Goal: Obtain resource: Download file/media

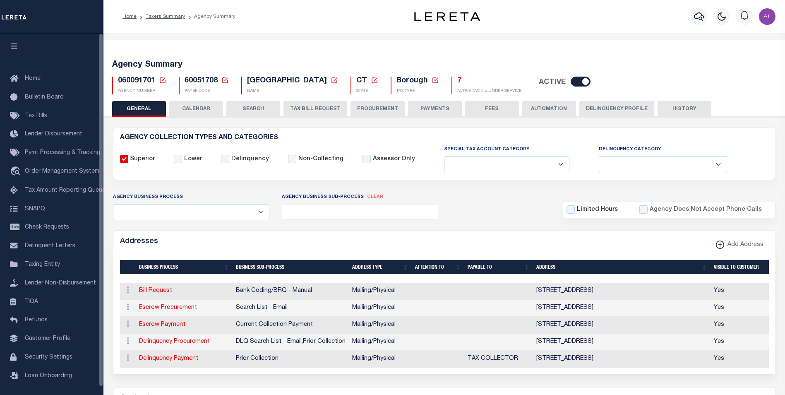
select select
click at [466, 80] on h5 "7" at bounding box center [489, 81] width 64 height 9
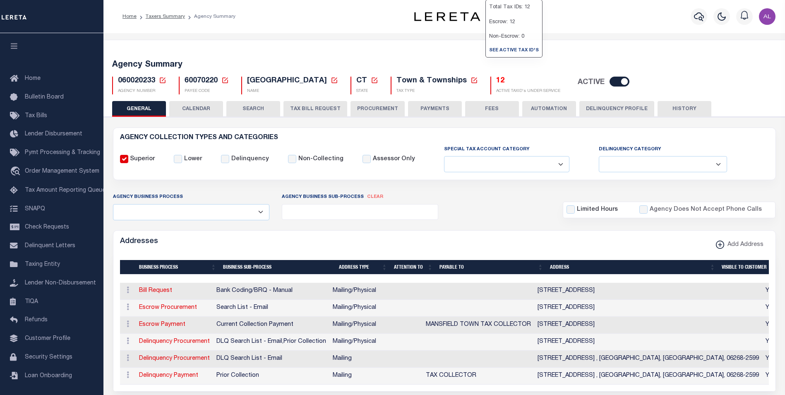
select select
click at [496, 82] on h5 "12" at bounding box center [528, 81] width 64 height 9
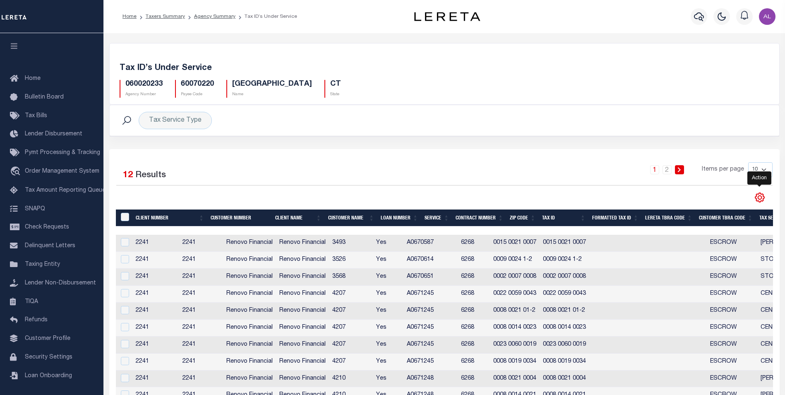
click at [760, 198] on icon "" at bounding box center [760, 197] width 11 height 11
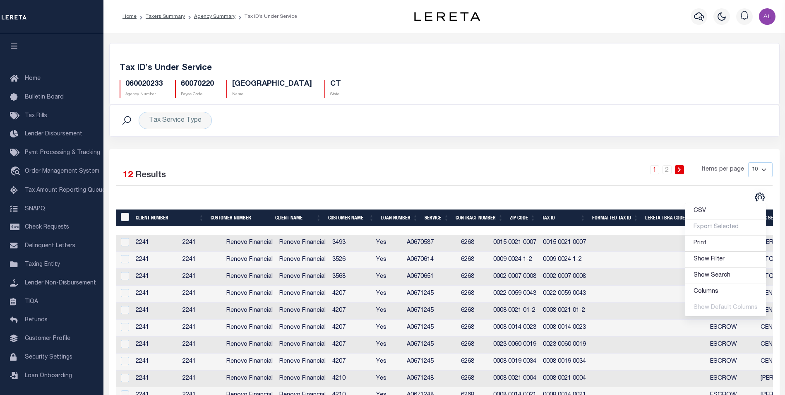
click at [130, 215] on div "&nbsp;" at bounding box center [126, 217] width 14 height 9
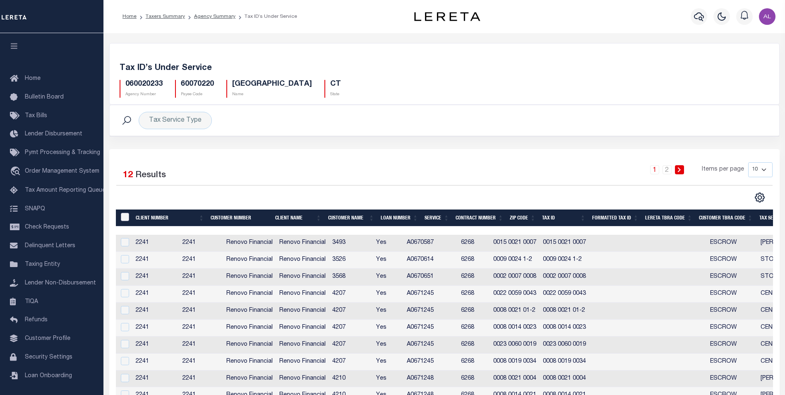
click at [125, 217] on input "&nbsp;" at bounding box center [125, 217] width 8 height 8
checkbox input "true"
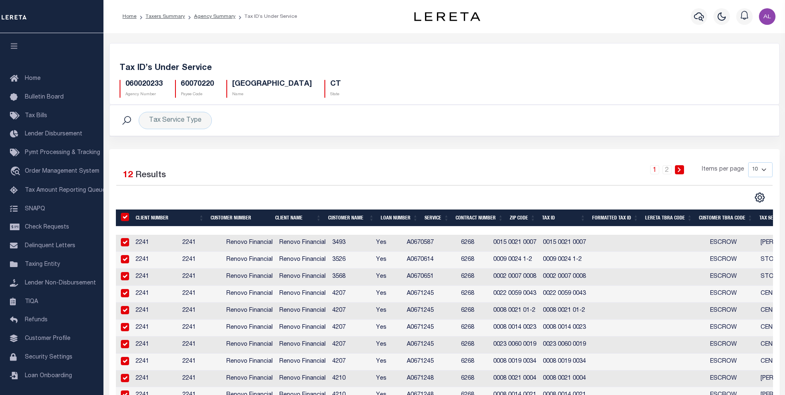
checkbox input "true"
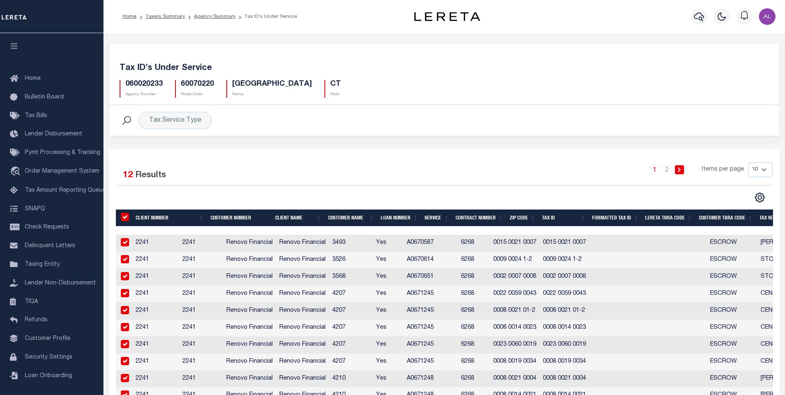
checkbox input "true"
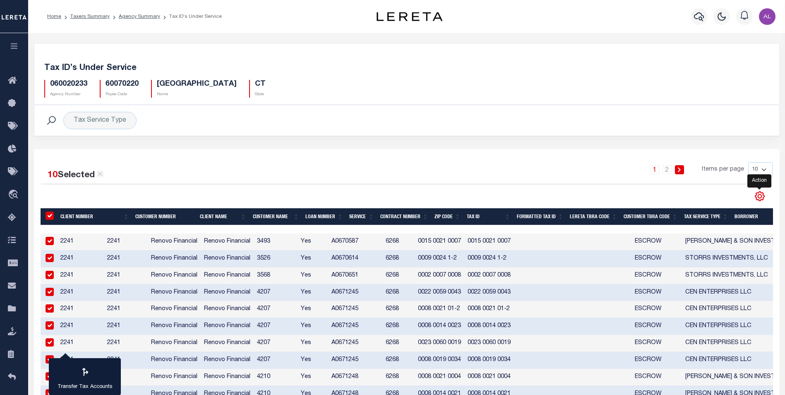
click at [760, 195] on icon "" at bounding box center [760, 196] width 11 height 11
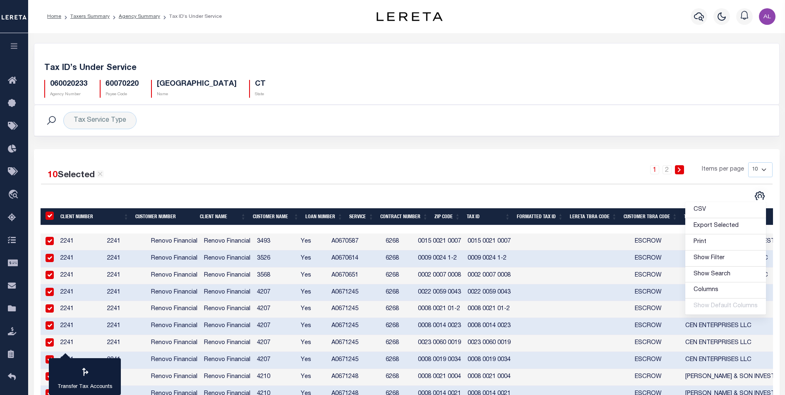
click at [765, 167] on select "10 25 50 100" at bounding box center [760, 169] width 24 height 15
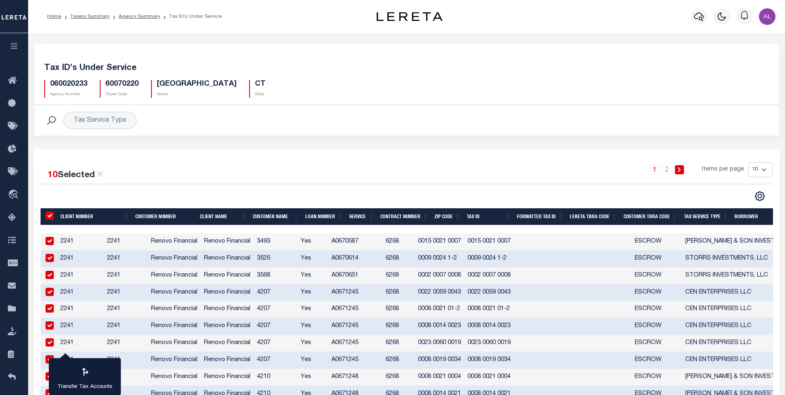
click at [762, 175] on select "10 25 50 100" at bounding box center [760, 169] width 24 height 15
select select "100"
click at [748, 162] on select "10 25 50 100" at bounding box center [760, 169] width 24 height 15
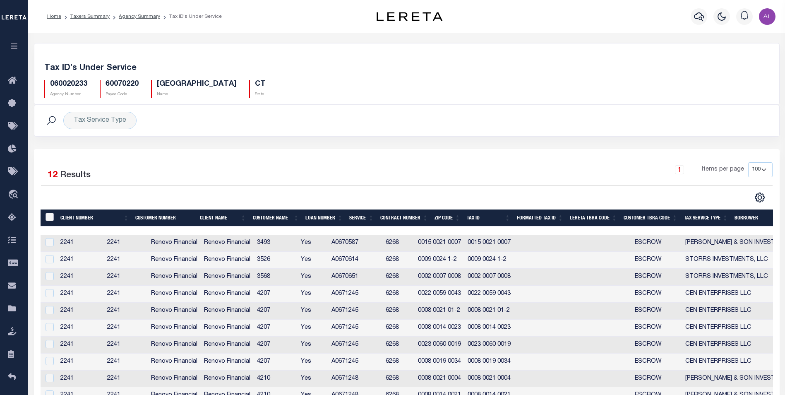
click at [51, 215] on input "&nbsp;" at bounding box center [50, 217] width 8 height 8
checkbox input "true"
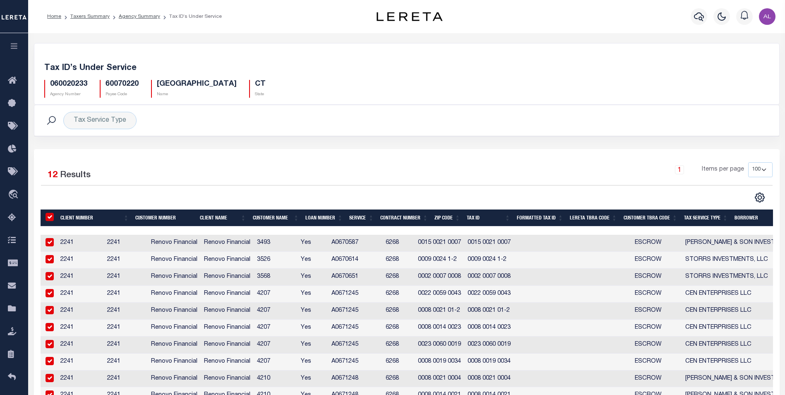
checkbox input "true"
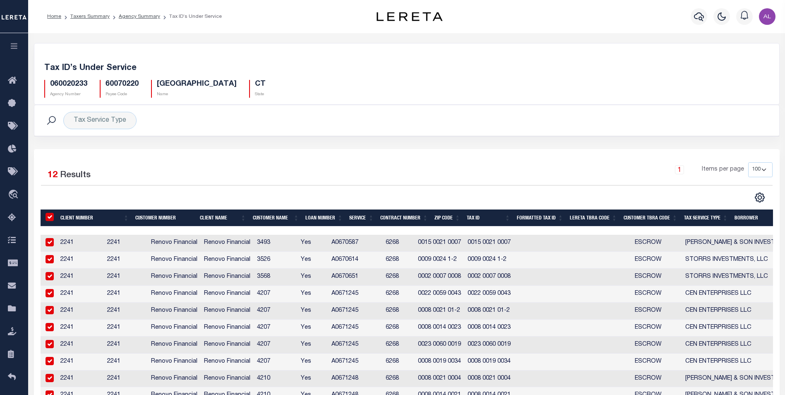
checkbox input "true"
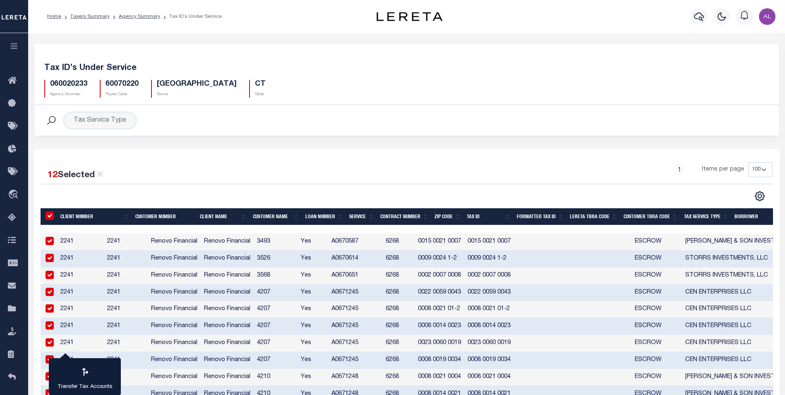
click at [767, 171] on select "10 25 50 100" at bounding box center [760, 169] width 24 height 15
click at [700, 190] on div "12 Selected 12 Results 1 Items per page 10 25 50 100" at bounding box center [406, 181] width 745 height 39
click at [762, 197] on icon "" at bounding box center [760, 196] width 11 height 11
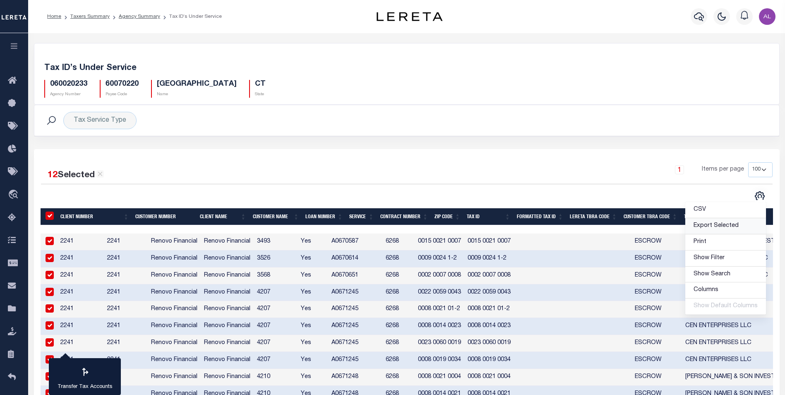
click at [711, 226] on span "Export Selected" at bounding box center [716, 226] width 45 height 6
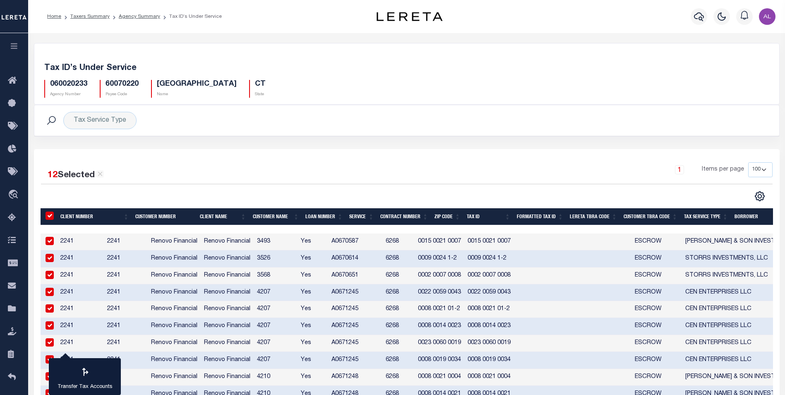
click at [164, 84] on h5 "MANSFIELD TOWN" at bounding box center [197, 84] width 80 height 9
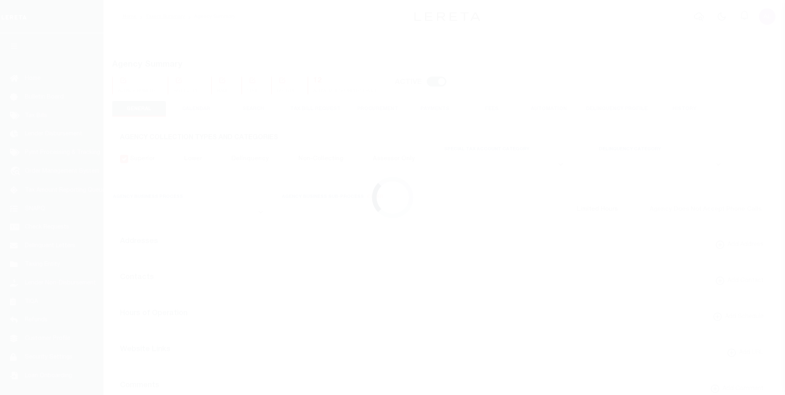
select select
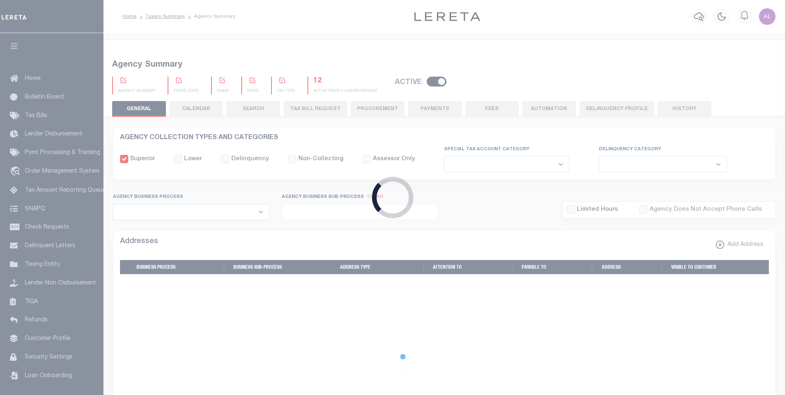
type input "901317009"
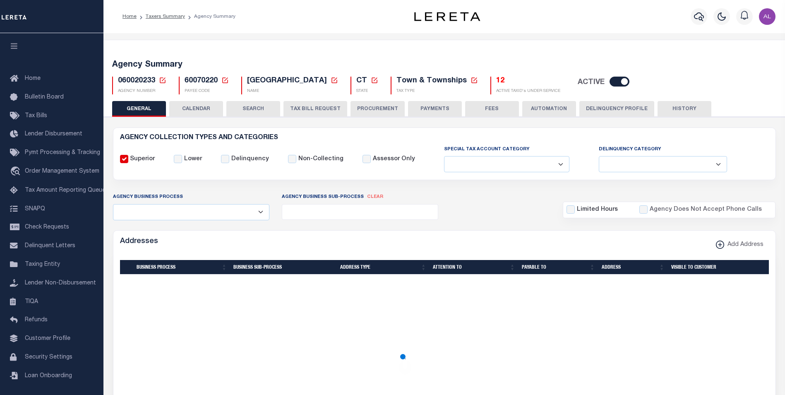
click at [139, 82] on span "060020233" at bounding box center [136, 80] width 37 height 7
copy h5 "060020233"
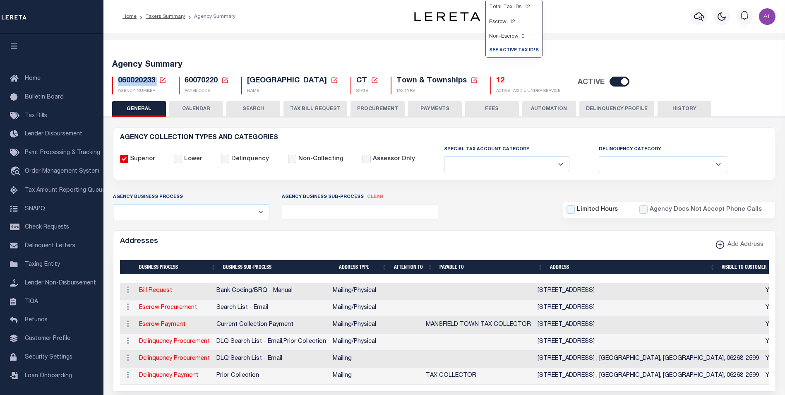
click at [496, 83] on h5 "12" at bounding box center [528, 81] width 64 height 9
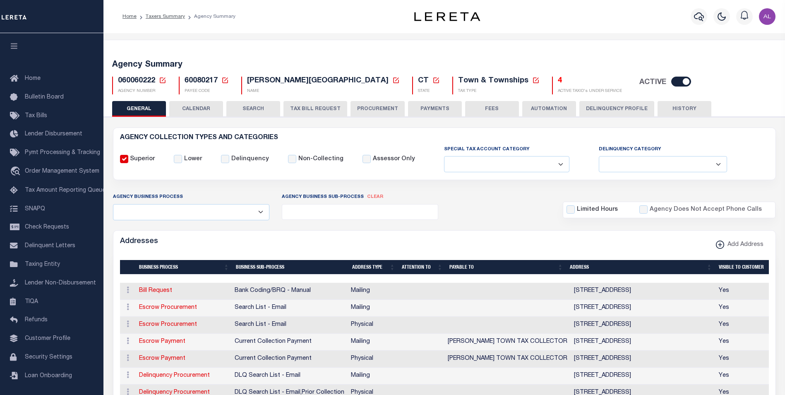
select select
click at [135, 78] on span "060060222" at bounding box center [136, 80] width 37 height 7
copy h5 "060060222"
click at [558, 82] on h5 "4" at bounding box center [590, 81] width 64 height 9
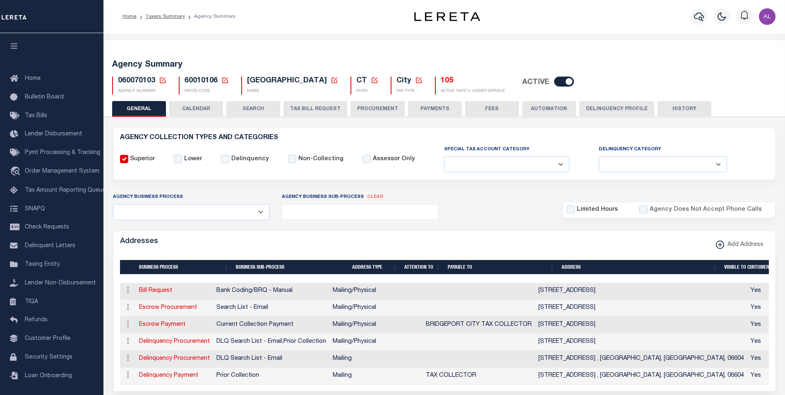
select select
click at [441, 82] on h5 "105" at bounding box center [473, 81] width 64 height 9
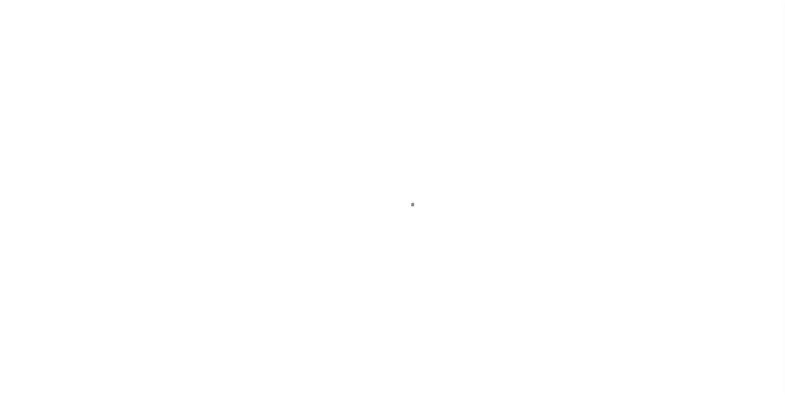
select select "100"
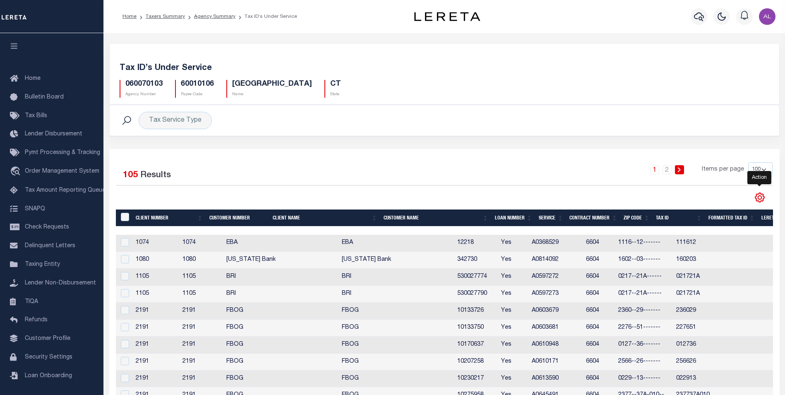
click at [761, 199] on icon "" at bounding box center [760, 197] width 11 height 11
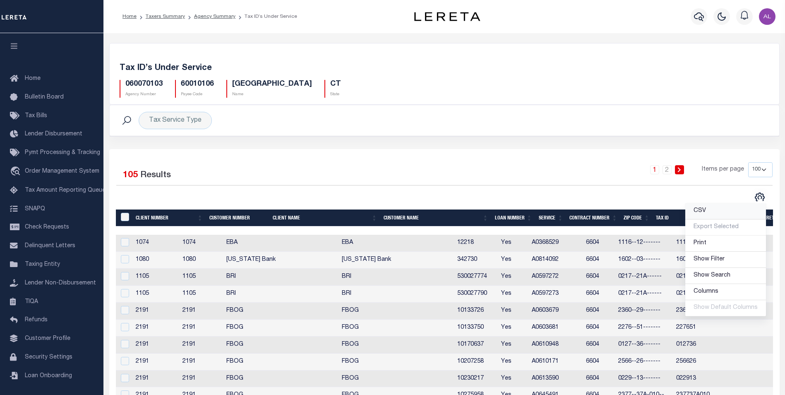
click at [715, 214] on link "CSV" at bounding box center [725, 211] width 81 height 16
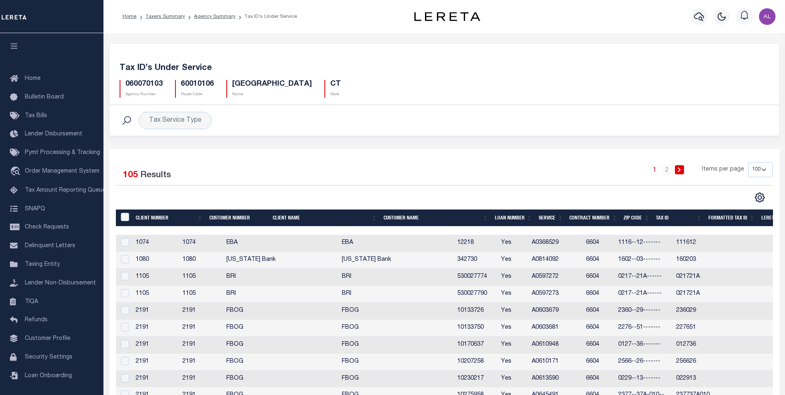
click at [153, 85] on h5 "060070103" at bounding box center [143, 84] width 37 height 9
copy h5 "060070103"
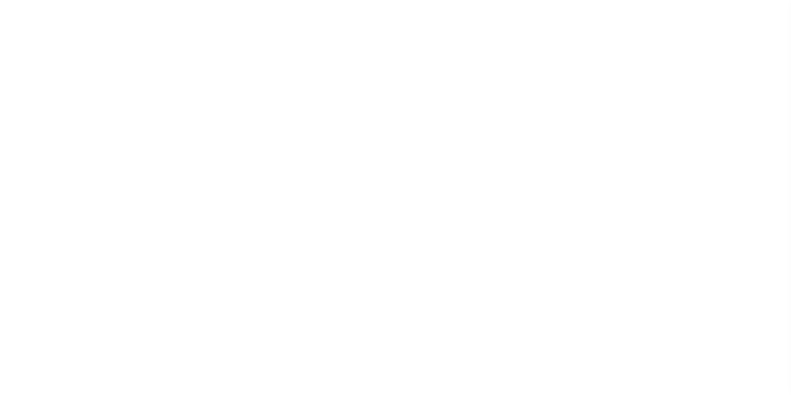
select select "100"
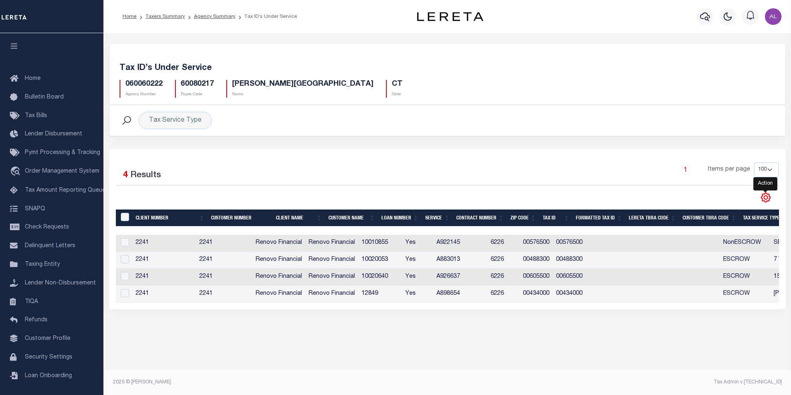
click at [766, 201] on icon "" at bounding box center [766, 197] width 11 height 11
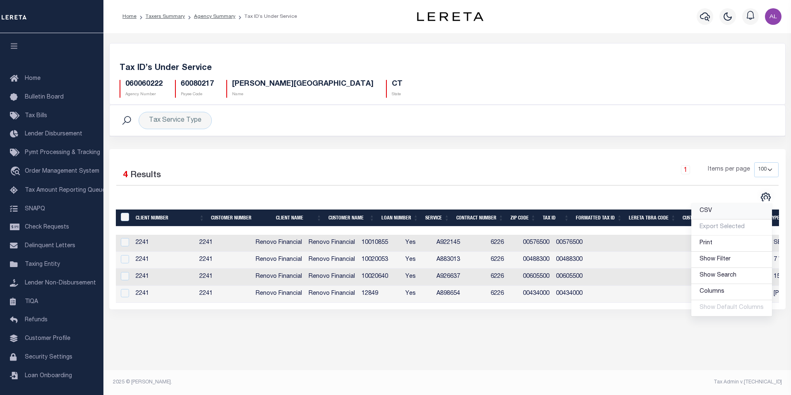
click at [715, 213] on link "CSV" at bounding box center [732, 211] width 81 height 16
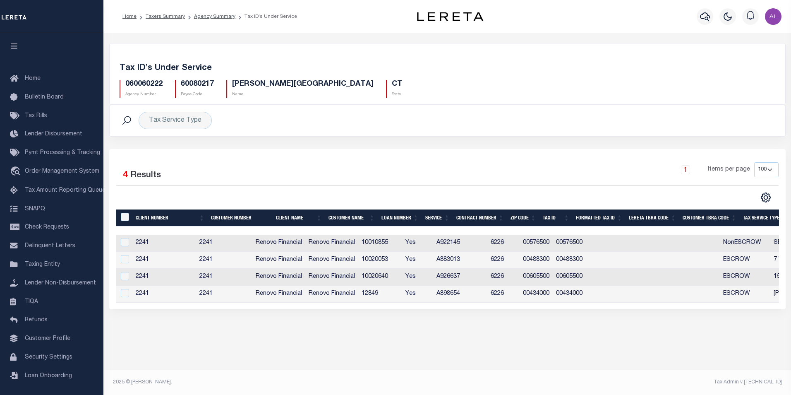
click at [548, 17] on div "Profile Sign out" at bounding box center [645, 16] width 279 height 29
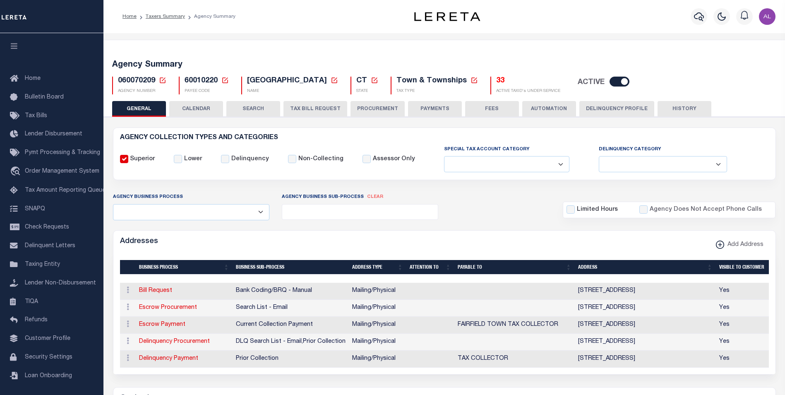
select select
click at [496, 83] on h5 "33" at bounding box center [528, 81] width 64 height 9
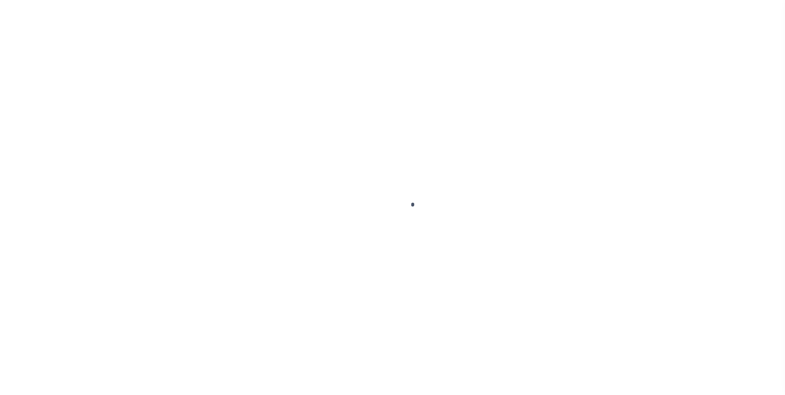
select select "100"
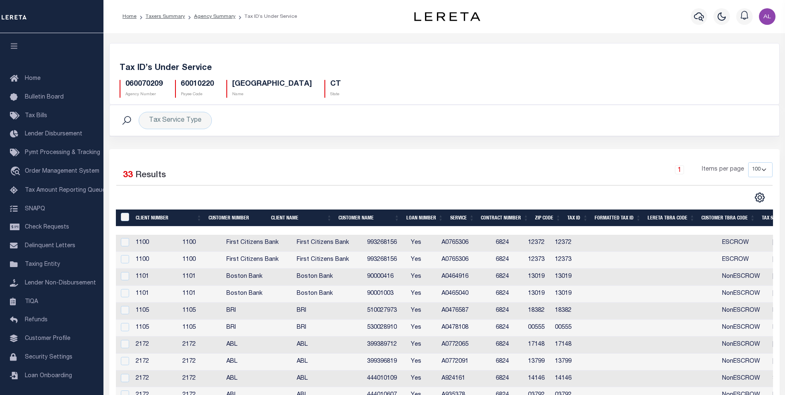
click at [135, 82] on h5 "060070209" at bounding box center [143, 84] width 37 height 9
copy h5 "060070209"
click at [758, 201] on icon "" at bounding box center [760, 197] width 11 height 11
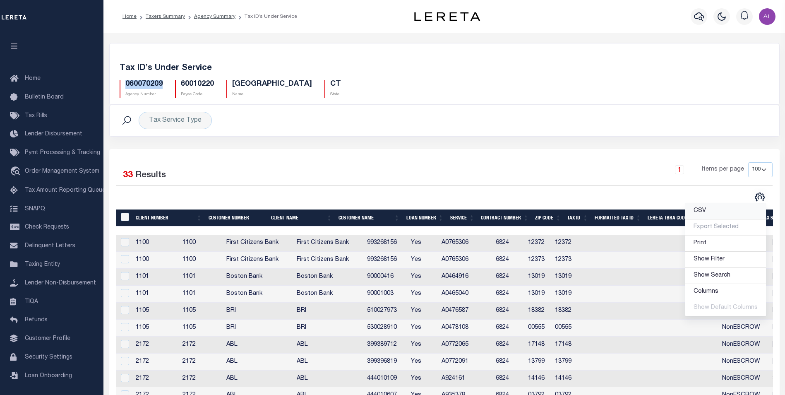
click at [702, 209] on span "CSV" at bounding box center [700, 211] width 12 height 6
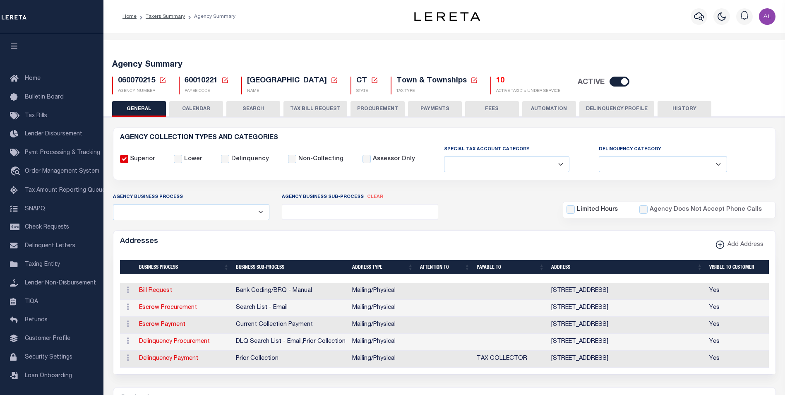
select select
click at [496, 80] on h5 "10" at bounding box center [528, 81] width 64 height 9
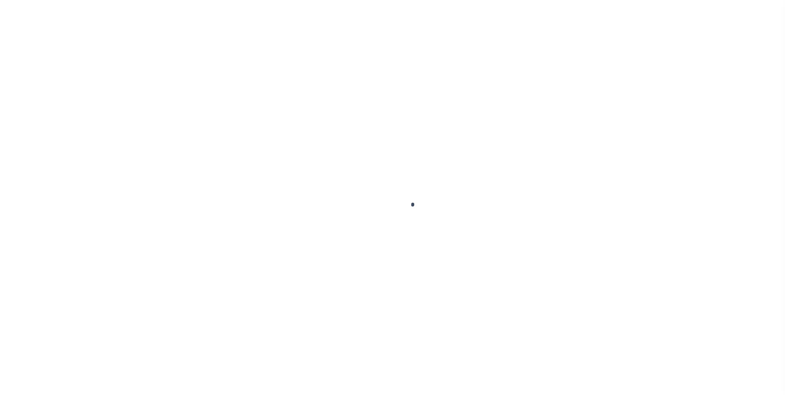
select select "100"
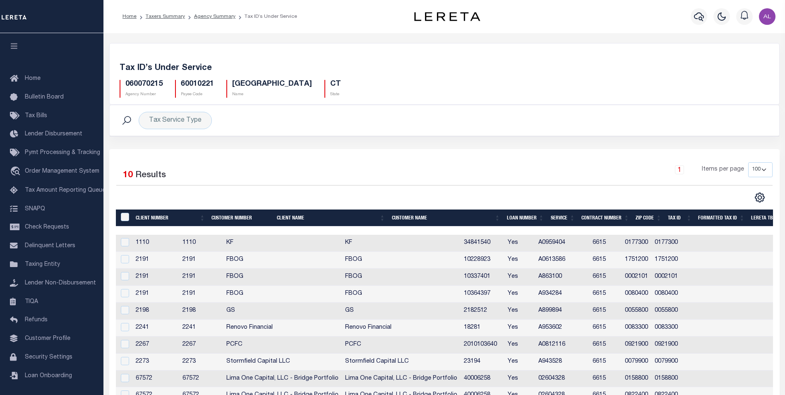
click at [145, 83] on h5 "060070215" at bounding box center [143, 84] width 37 height 9
copy h5 "060070215"
click at [758, 202] on icon "" at bounding box center [759, 197] width 9 height 9
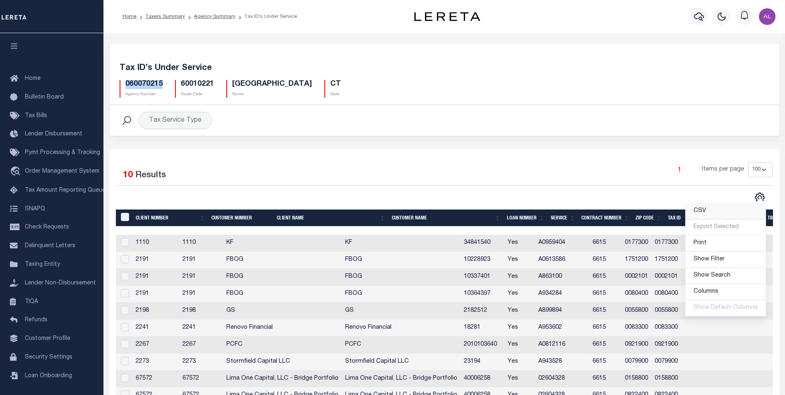
click at [700, 209] on span "CSV" at bounding box center [700, 211] width 12 height 6
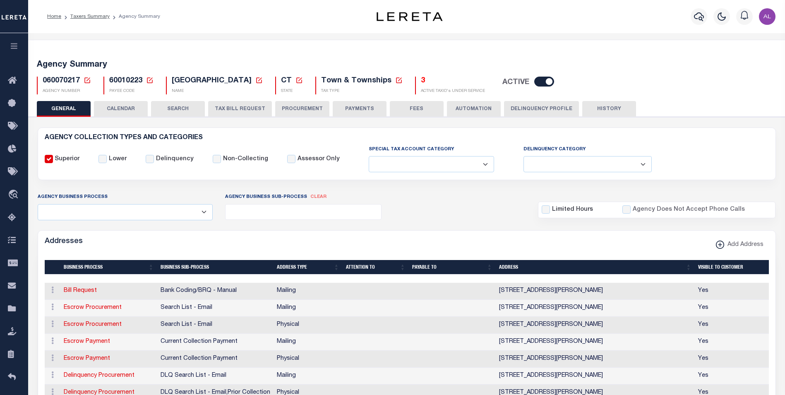
select select
click at [421, 79] on h5 "3" at bounding box center [453, 81] width 64 height 9
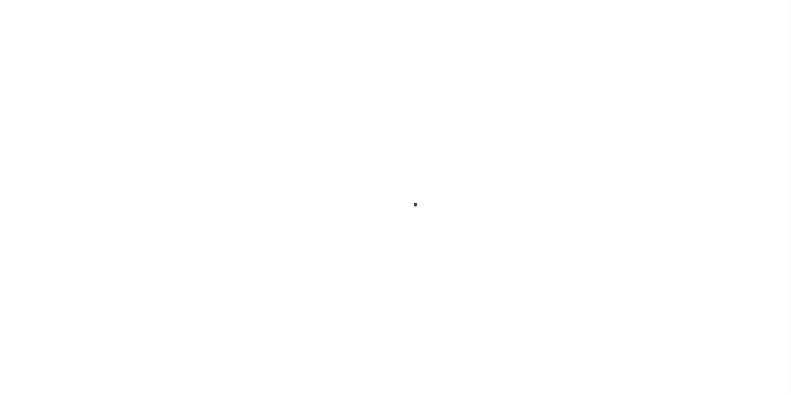
select select "100"
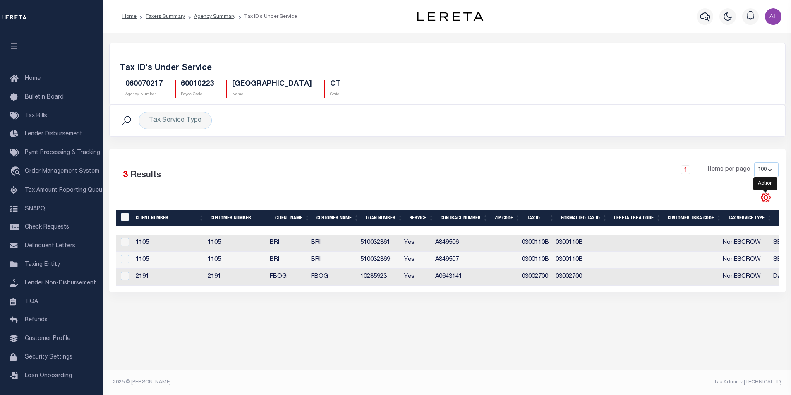
click at [769, 200] on icon "" at bounding box center [766, 197] width 9 height 9
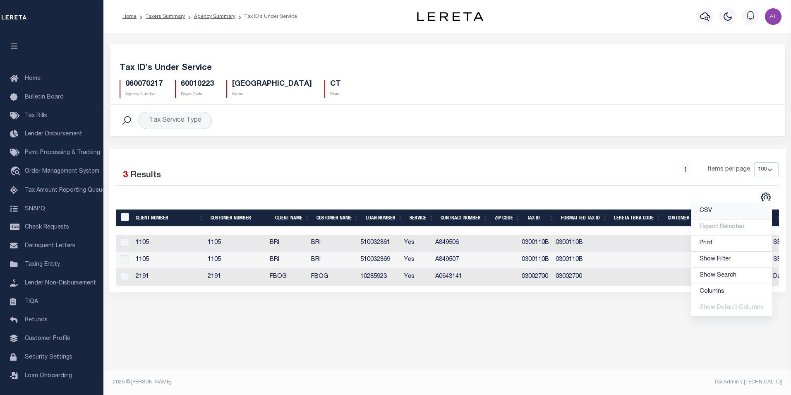
click at [726, 211] on link "CSV" at bounding box center [732, 211] width 81 height 16
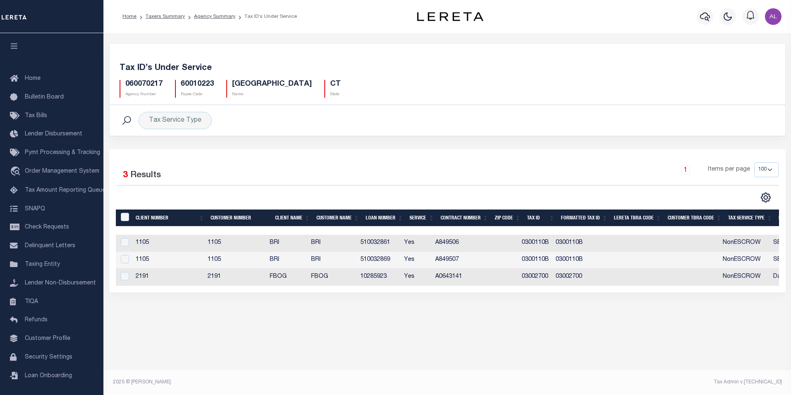
click at [147, 86] on h5 "060070217" at bounding box center [143, 84] width 37 height 9
copy h5 "060070217"
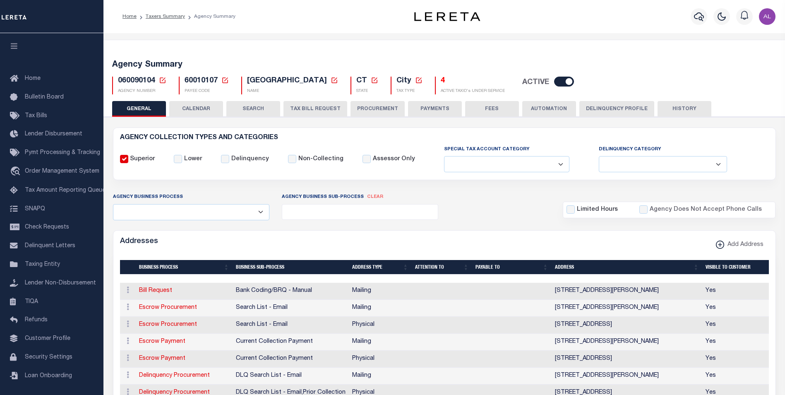
select select
click at [441, 81] on h5 "4" at bounding box center [473, 81] width 64 height 9
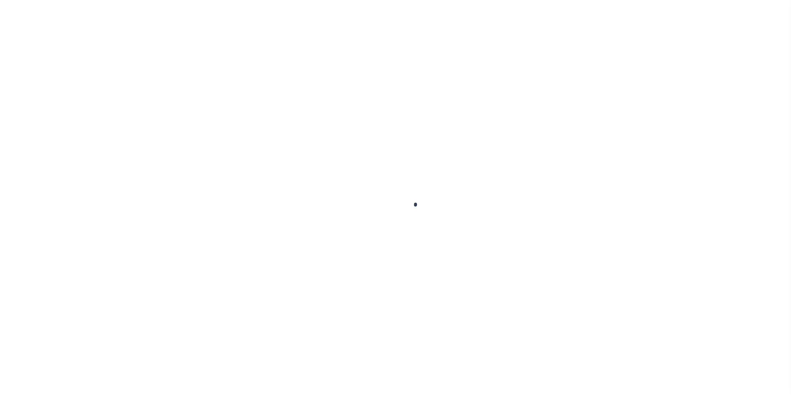
select select "100"
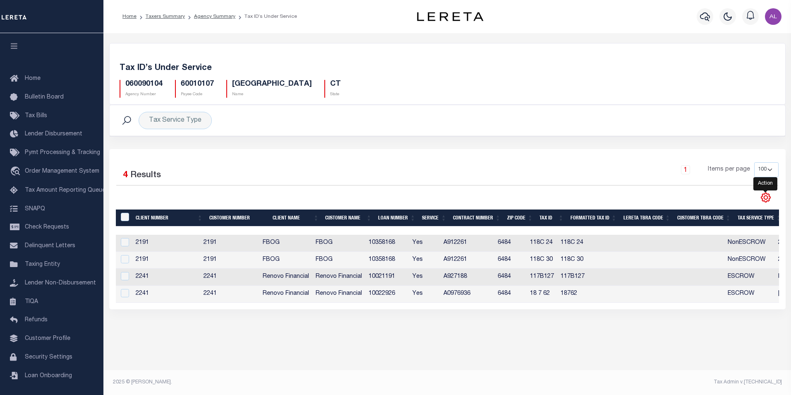
click at [769, 200] on icon "" at bounding box center [766, 197] width 11 height 11
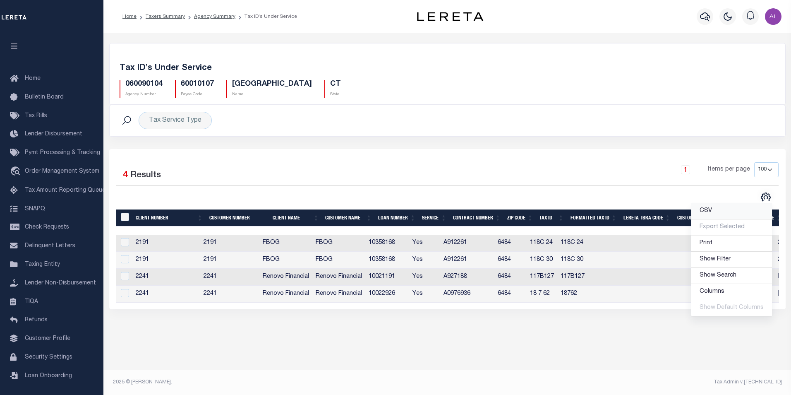
click at [706, 212] on span "CSV" at bounding box center [706, 211] width 12 height 6
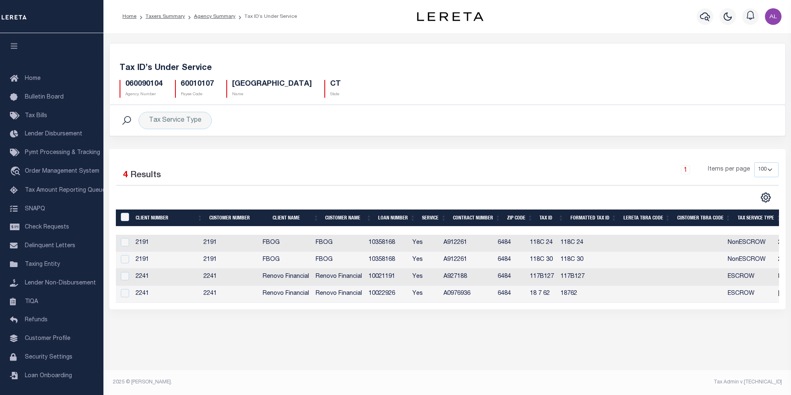
click at [139, 87] on h5 "060090104" at bounding box center [143, 84] width 37 height 9
click at [139, 86] on h5 "060090104" at bounding box center [143, 84] width 37 height 9
copy h5 "060090104"
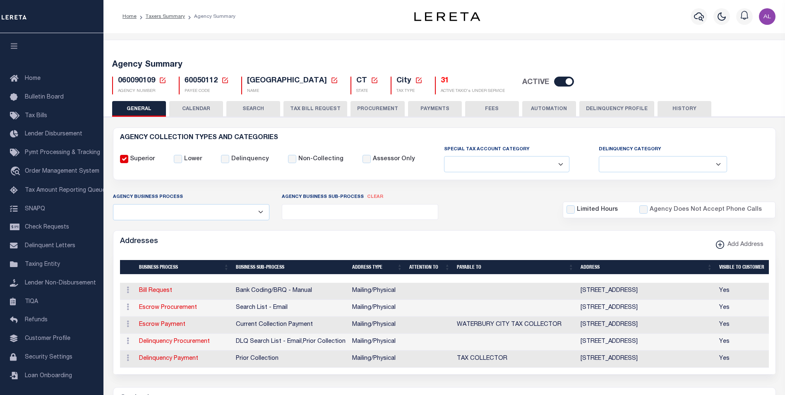
select select
click at [441, 82] on h5 "31" at bounding box center [473, 81] width 64 height 9
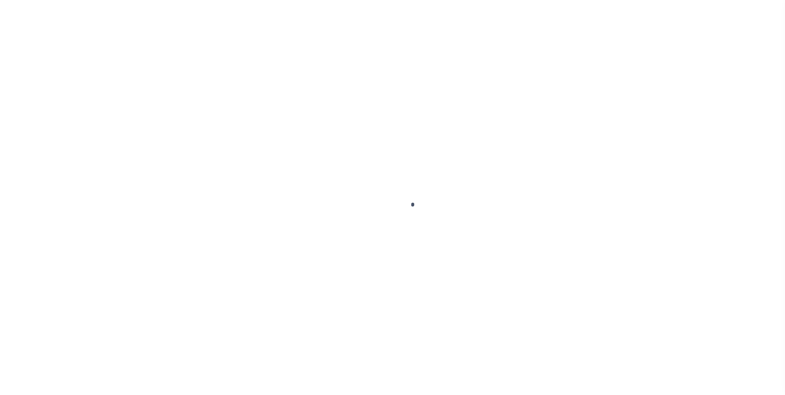
select select "100"
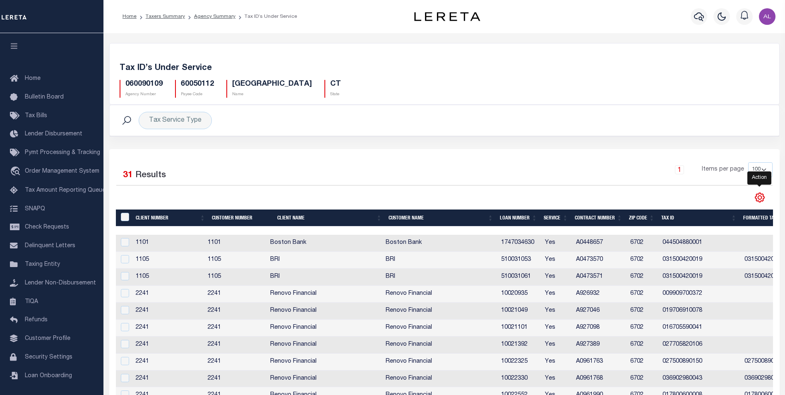
click at [759, 202] on icon "" at bounding box center [759, 197] width 9 height 9
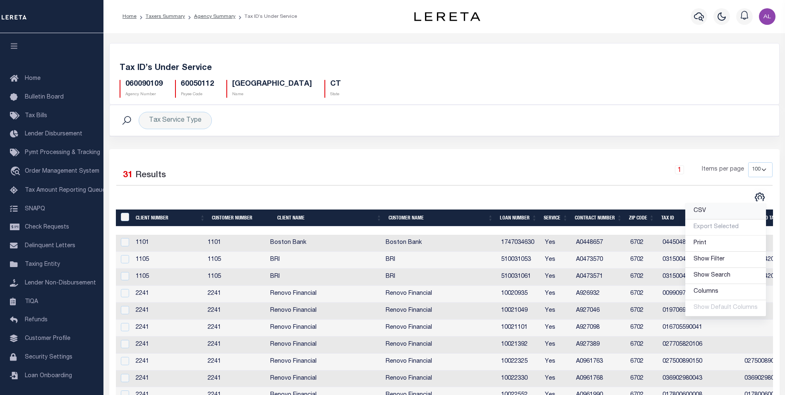
click at [707, 206] on link "CSV" at bounding box center [725, 211] width 81 height 16
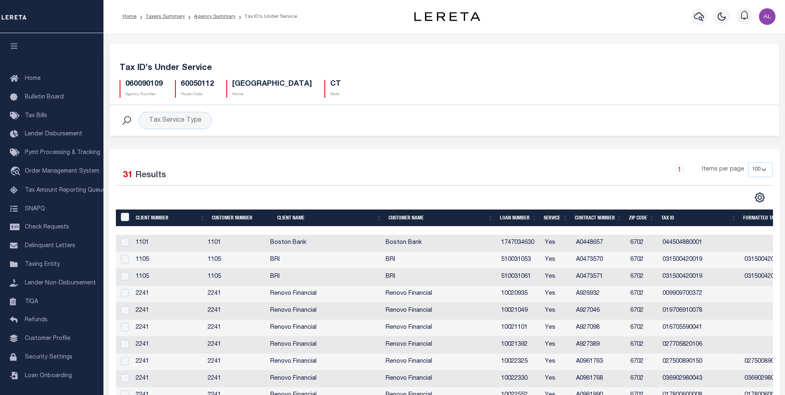
click at [154, 85] on h5 "060090109" at bounding box center [143, 84] width 37 height 9
copy h5 "060090109"
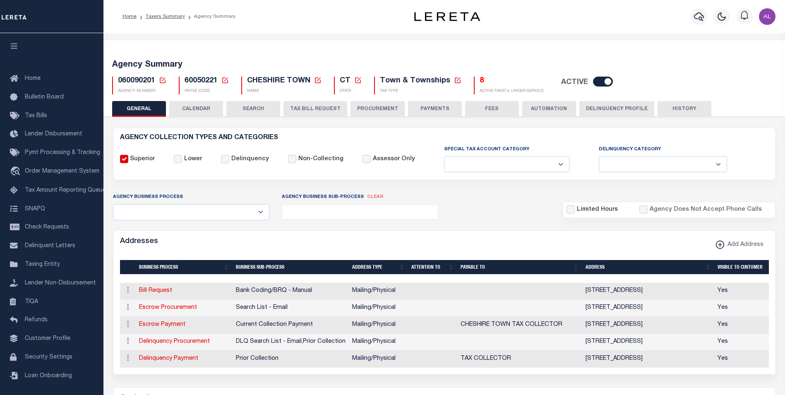
select select
click at [480, 83] on h5 "8" at bounding box center [512, 81] width 64 height 9
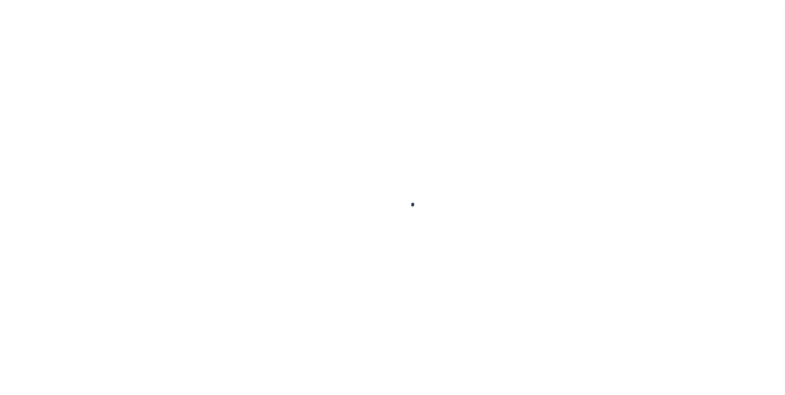
select select "100"
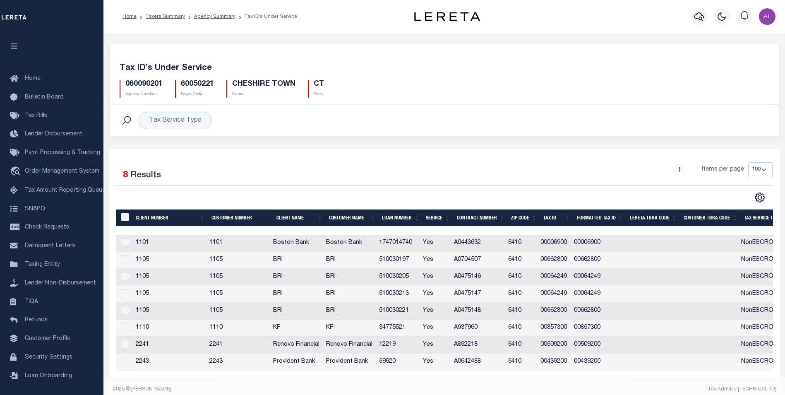
click at [760, 169] on select "10 25 50 100" at bounding box center [760, 169] width 24 height 15
click at [712, 193] on div "CSV Export Selected Print Show Filter Show Search Columns 0: 1: Client Number 2…" at bounding box center [609, 197] width 328 height 11
click at [762, 202] on icon at bounding box center [760, 197] width 11 height 11
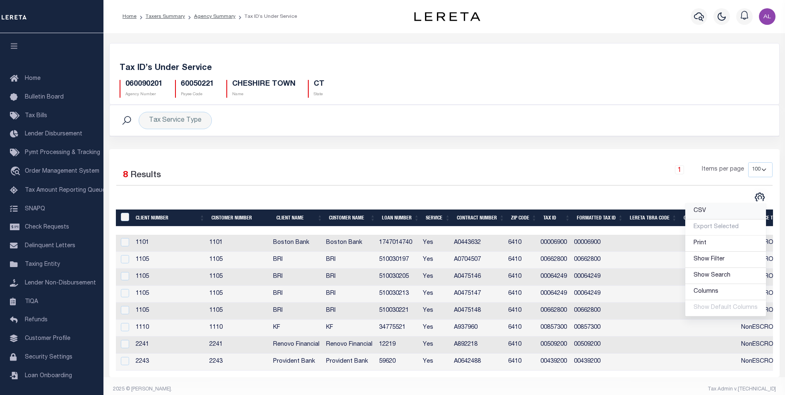
click at [705, 213] on span "CSV" at bounding box center [700, 211] width 12 height 6
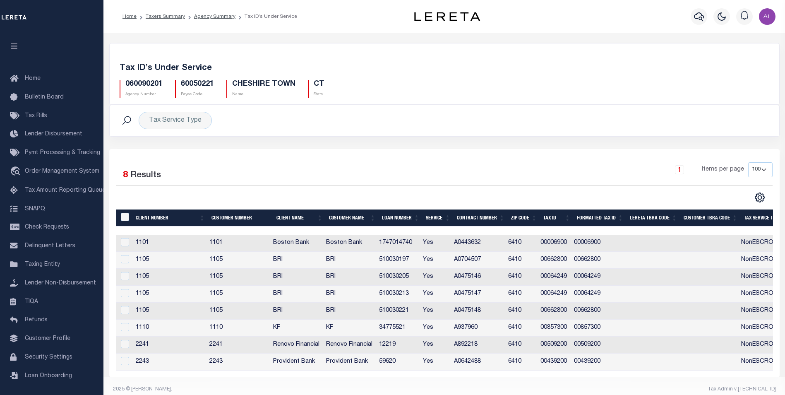
click at [147, 83] on h5 "060090201" at bounding box center [143, 84] width 37 height 9
copy h5 "060090201"
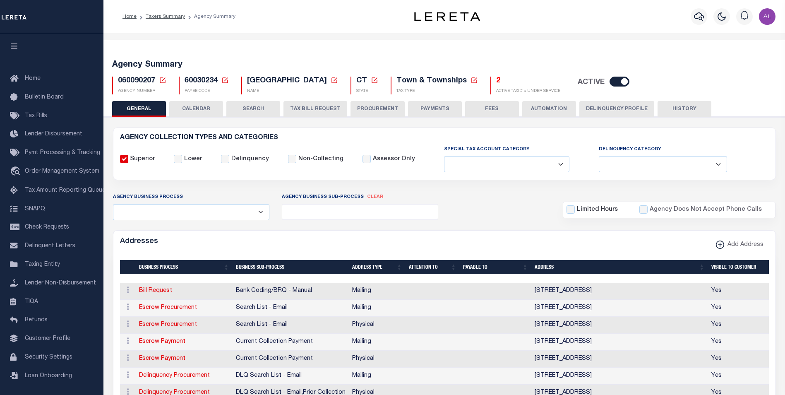
select select
click at [496, 84] on h5 "2" at bounding box center [528, 81] width 64 height 9
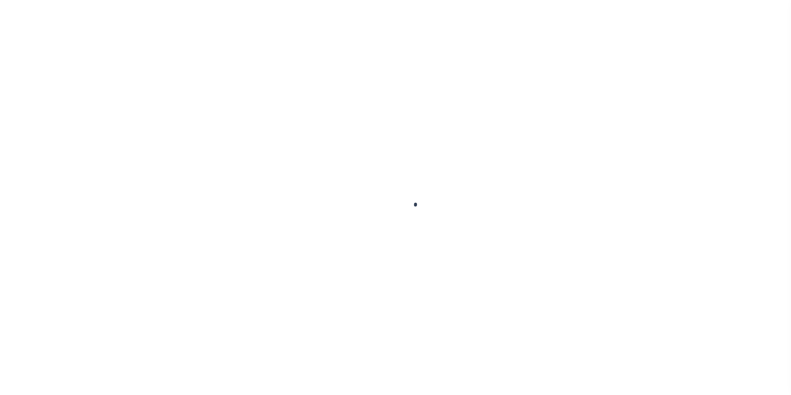
select select "100"
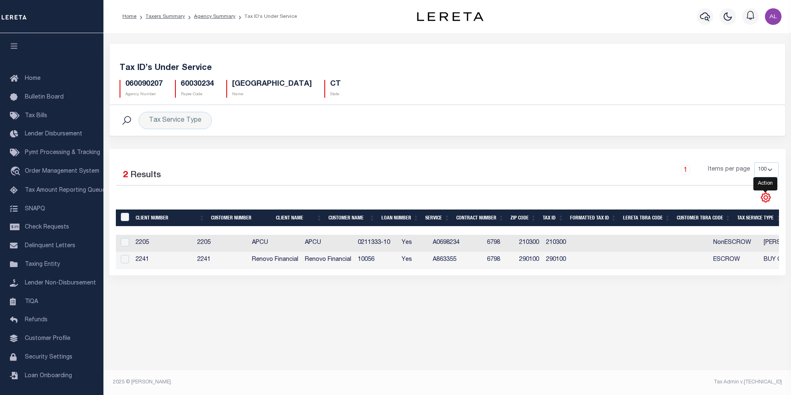
click at [768, 199] on icon "" at bounding box center [766, 197] width 11 height 11
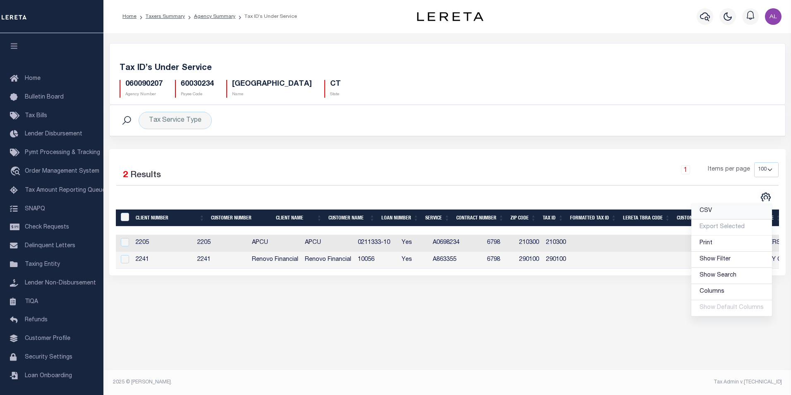
click at [724, 212] on link "CSV" at bounding box center [732, 211] width 81 height 16
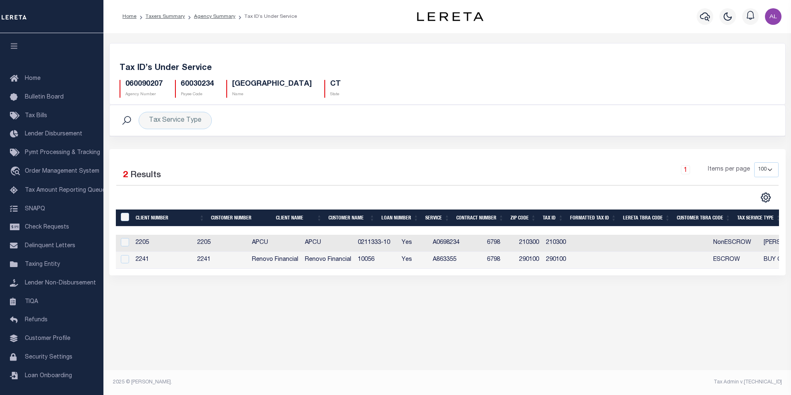
click at [150, 84] on h5 "060090207" at bounding box center [143, 84] width 37 height 9
copy h5 "060090207"
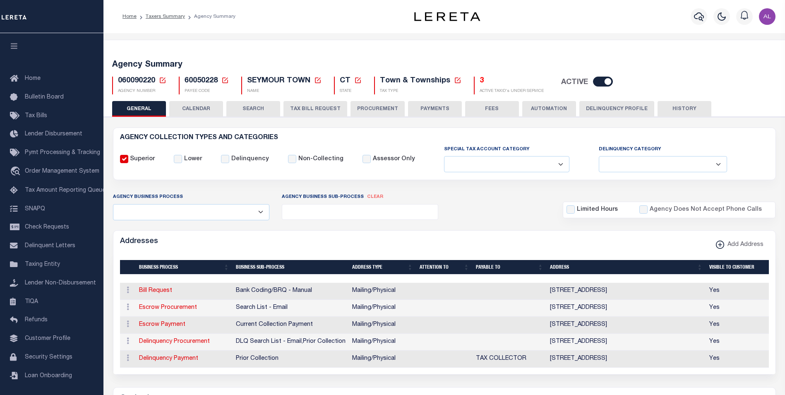
select select
click at [480, 82] on h5 "3" at bounding box center [512, 81] width 64 height 9
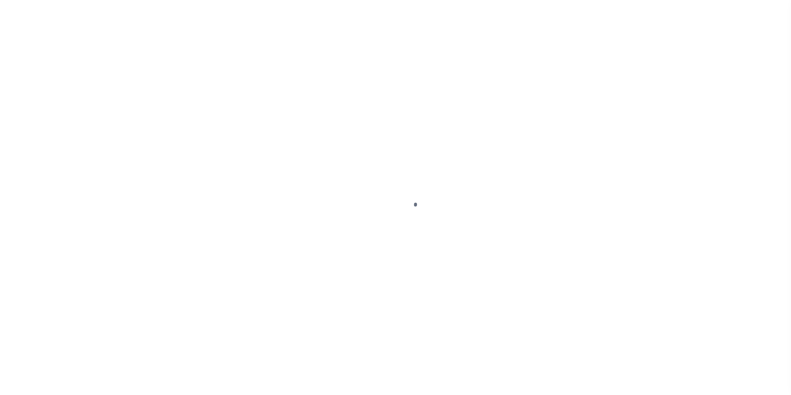
select select "100"
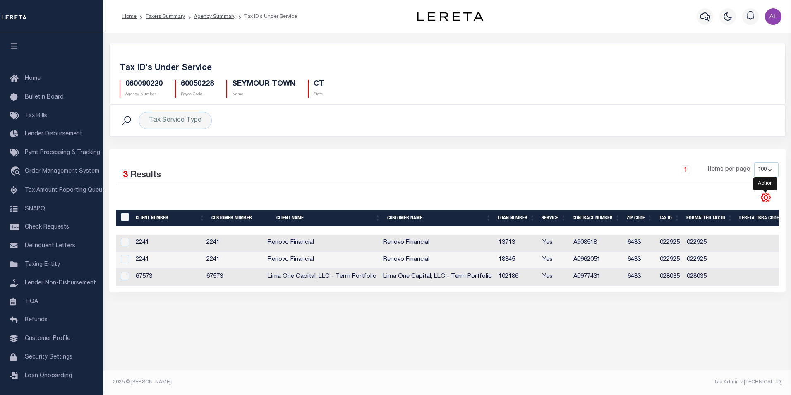
click at [769, 200] on icon "" at bounding box center [766, 197] width 9 height 9
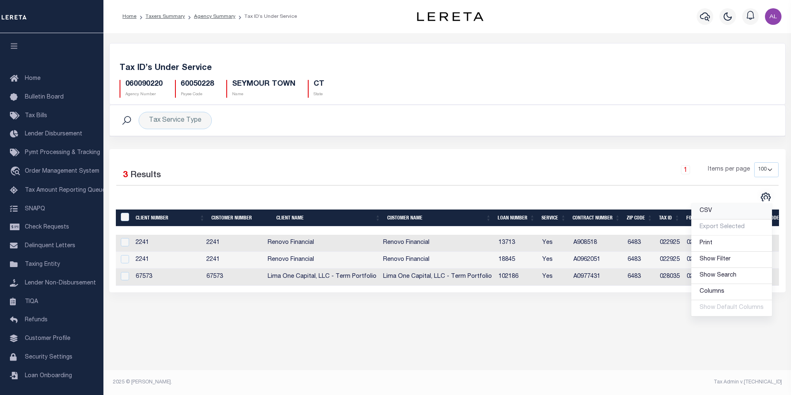
click at [731, 214] on link "CSV" at bounding box center [732, 211] width 81 height 16
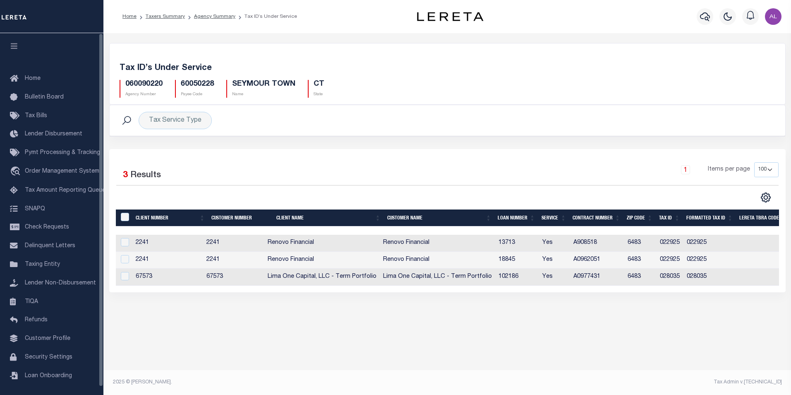
click at [147, 82] on h5 "060090220" at bounding box center [143, 84] width 37 height 9
copy h5 "060090220"
click at [398, 90] on div "060090220 Agency Number 60050228 Payee Code [GEOGRAPHIC_DATA] Name CT State" at bounding box center [447, 85] width 669 height 24
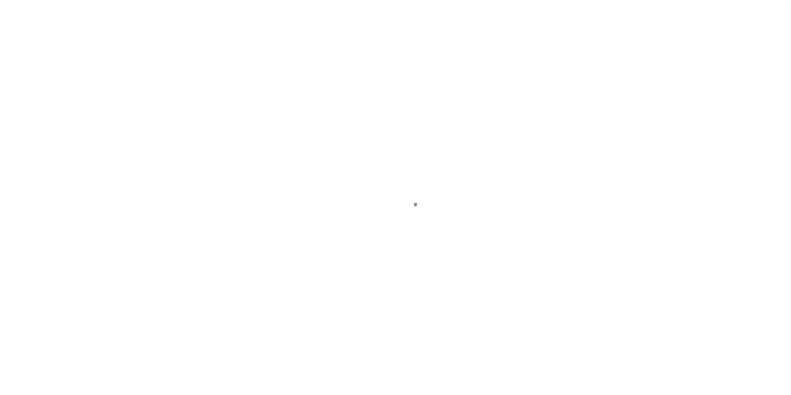
select select "100"
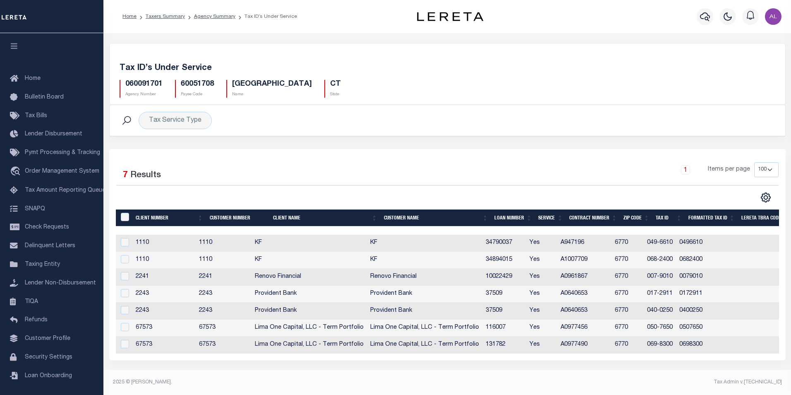
click at [150, 85] on h5 "060091701" at bounding box center [143, 84] width 37 height 9
copy h5 "060091701"
click at [767, 195] on icon "" at bounding box center [766, 197] width 11 height 11
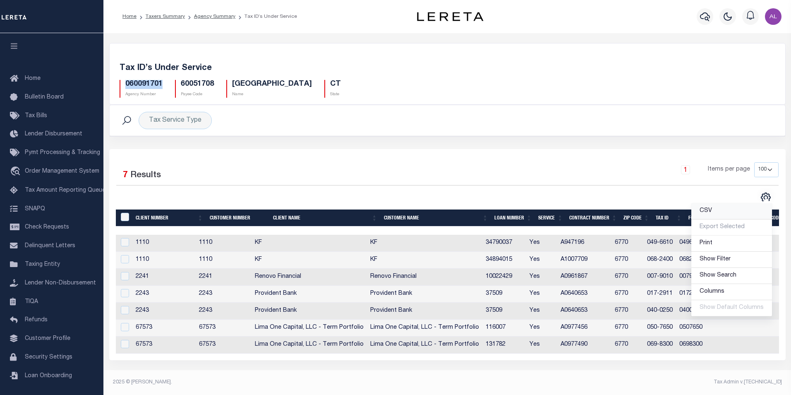
click at [719, 208] on link "CSV" at bounding box center [732, 211] width 81 height 16
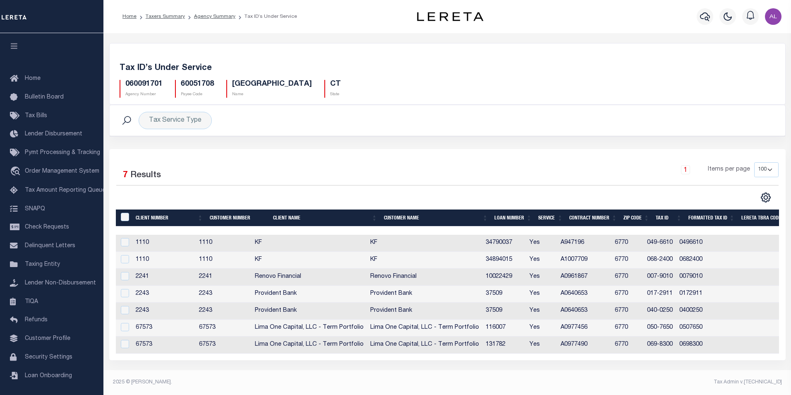
click at [476, 81] on div "060091701 Agency Number 60051708 Payee Code [GEOGRAPHIC_DATA] Name CT State" at bounding box center [447, 85] width 669 height 24
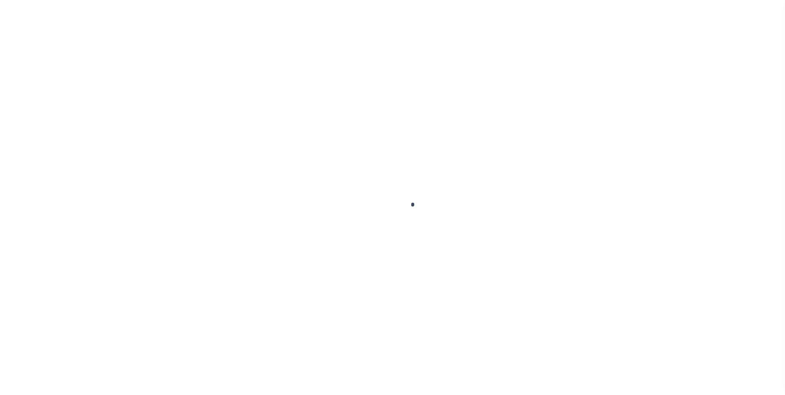
select select "100"
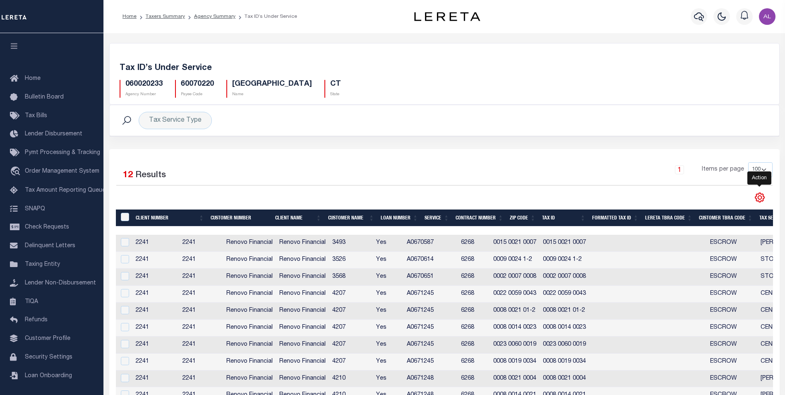
click at [762, 199] on icon "" at bounding box center [760, 197] width 11 height 11
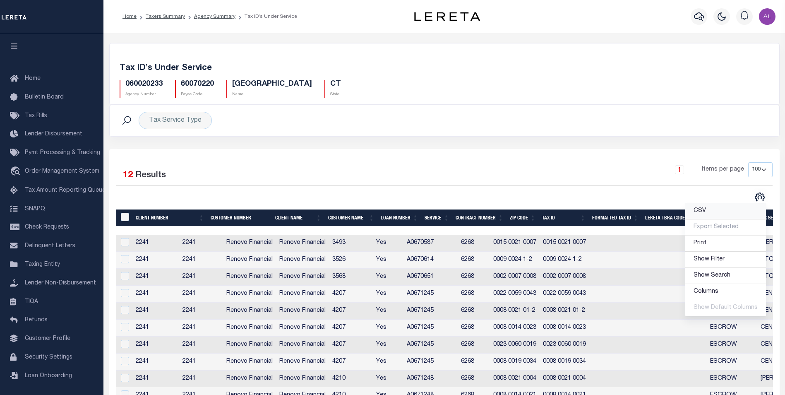
click at [700, 206] on link "CSV" at bounding box center [725, 211] width 81 height 16
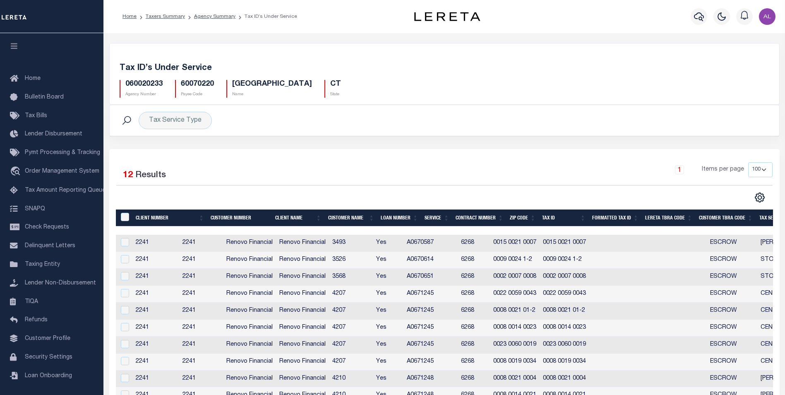
click at [155, 85] on h5 "060020233" at bounding box center [143, 84] width 37 height 9
copy h5 "060020233"
